Goal: Transaction & Acquisition: Purchase product/service

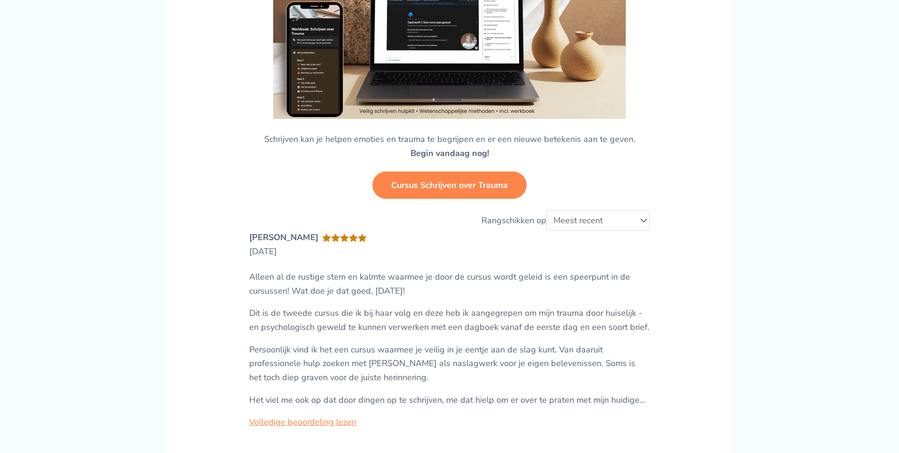
scroll to position [2243, 0]
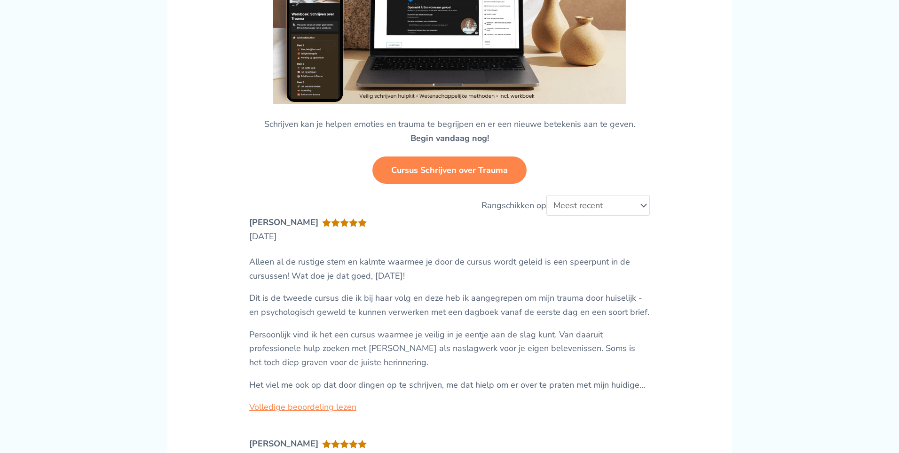
click at [425, 168] on link "Cursus Schrijven over Trauma" at bounding box center [449, 170] width 154 height 27
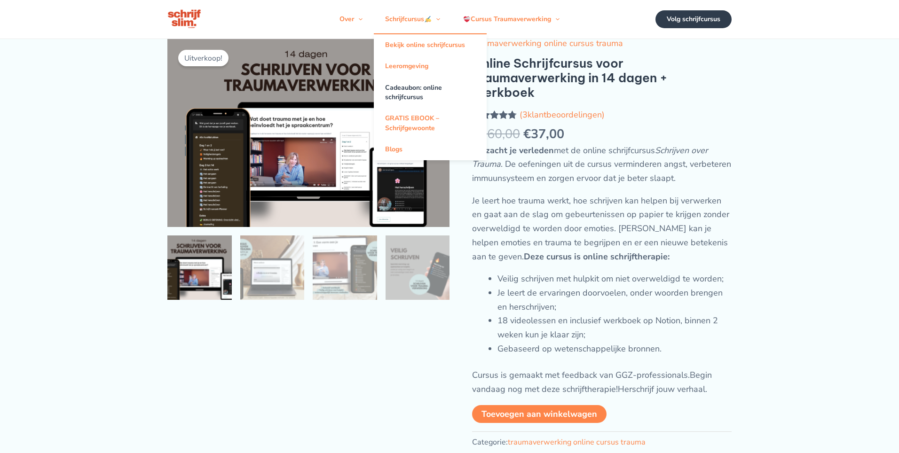
click at [407, 91] on link "Cadeaubon: online schrijfcursus" at bounding box center [430, 92] width 113 height 31
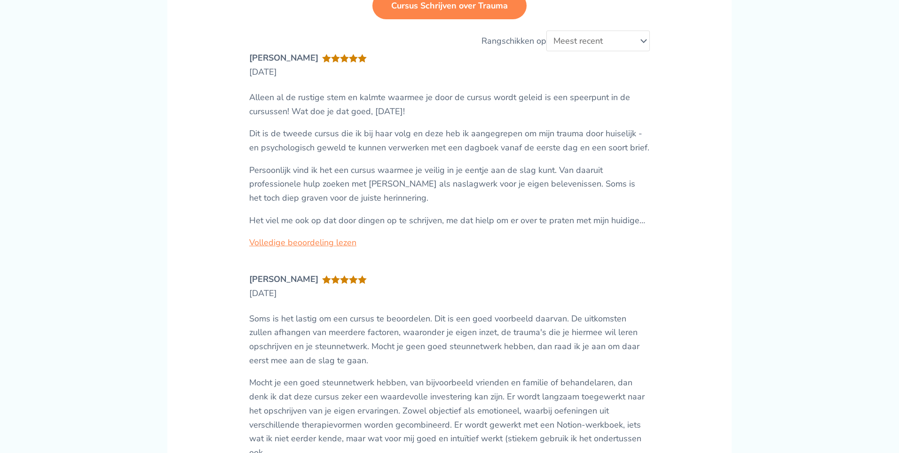
scroll to position [2385, 0]
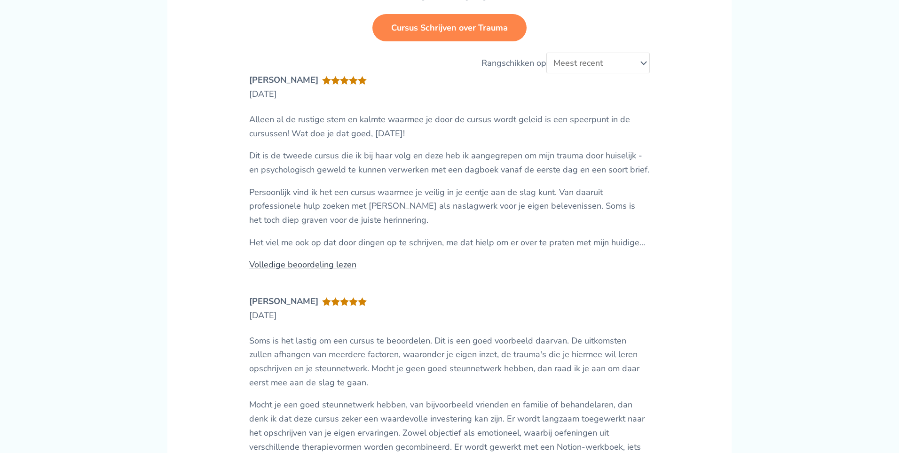
click at [280, 265] on link "Volledige beoordeling lezen" at bounding box center [302, 264] width 107 height 11
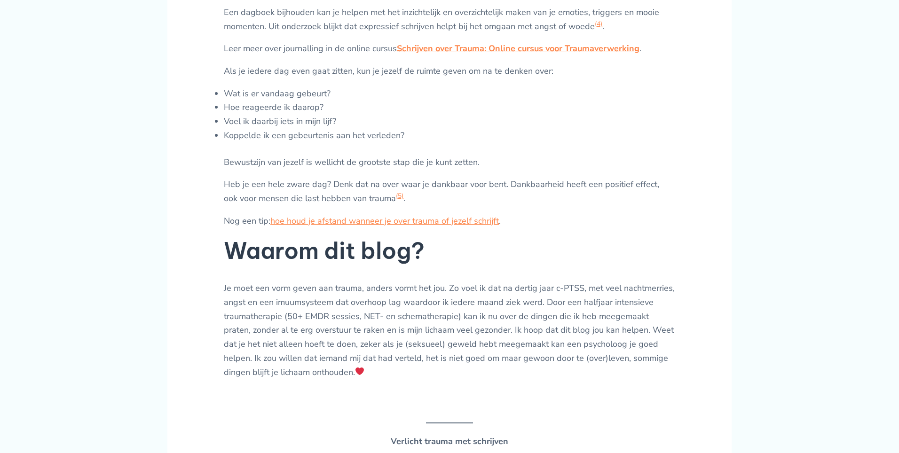
scroll to position [1654, 0]
click at [293, 221] on link "hoe houd je afstand wanneer je over trauma of jezelf schrijft" at bounding box center [384, 221] width 228 height 11
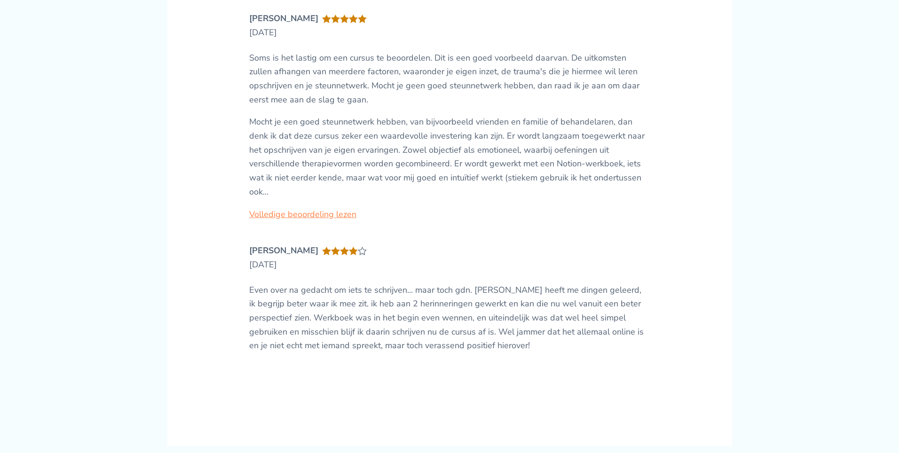
scroll to position [1391, 0]
